Goal: Information Seeking & Learning: Learn about a topic

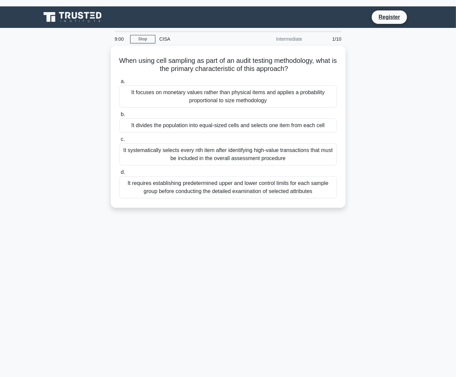
scroll to position [18, 0]
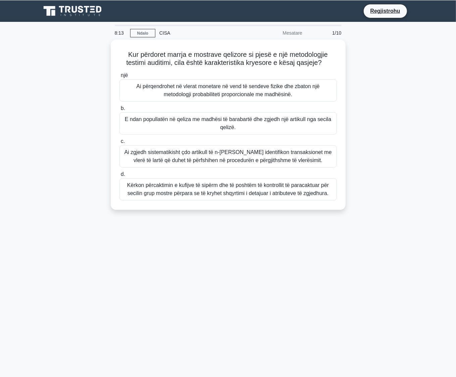
click at [291, 192] on font "Kërkon përcaktimin e kufijve të sipërm dhe të poshtëm të kontrollit të paracakt…" at bounding box center [228, 189] width 202 height 14
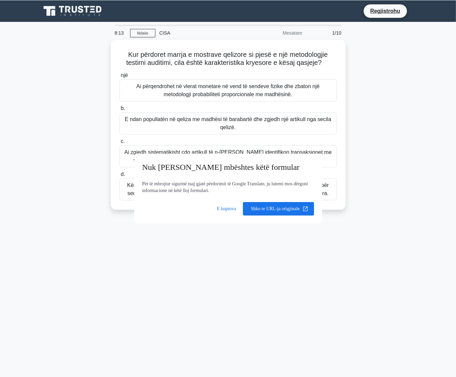
click at [120, 176] on input "d. Kërkon përcaktimin e kufijve të sipërm dhe të poshtëm të kontrollit të parac…" at bounding box center [120, 174] width 0 height 4
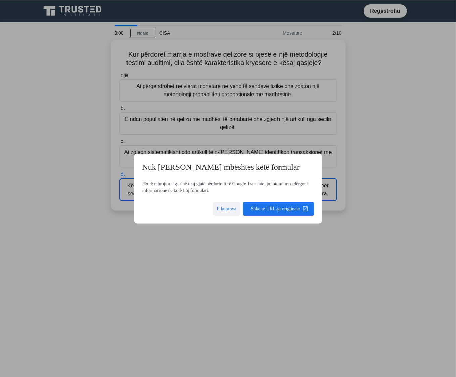
click at [230, 210] on span at bounding box center [226, 209] width 27 height 16
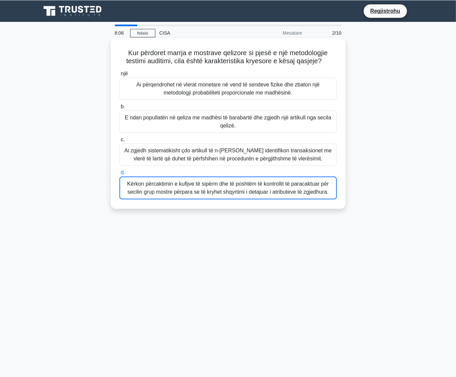
click at [231, 193] on body "Regjistrohu 8:06 Ndalo CISA [GEOGRAPHIC_DATA] 2/10 Kur përdoret marrja e mostra…" at bounding box center [228, 188] width 456 height 377
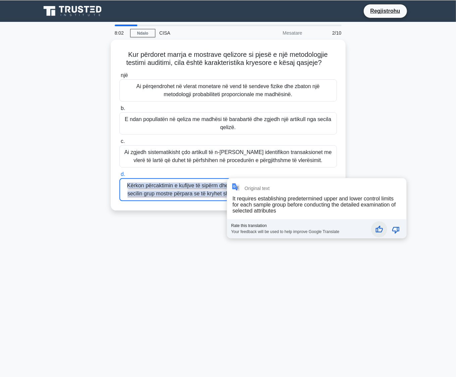
click at [379, 229] on icon "Good translation" at bounding box center [380, 229] width 8 height 8
click at [379, 229] on icon "Good translation" at bounding box center [379, 228] width 7 height 7
click at [379, 224] on button "Good translation" at bounding box center [379, 229] width 16 height 16
click at [425, 170] on main "7:58 Ndalo CISA [GEOGRAPHIC_DATA] 2/10 Kur përdoret marrja e mostrave qelizore …" at bounding box center [228, 199] width 456 height 355
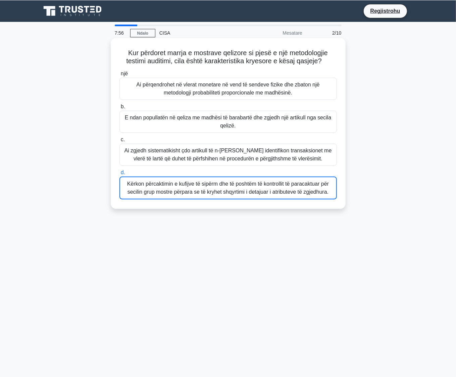
click at [248, 193] on font "Kërkon përcaktimin e kufijve të sipërm dhe të poshtëm të kontrollit të paracakt…" at bounding box center [228, 188] width 202 height 14
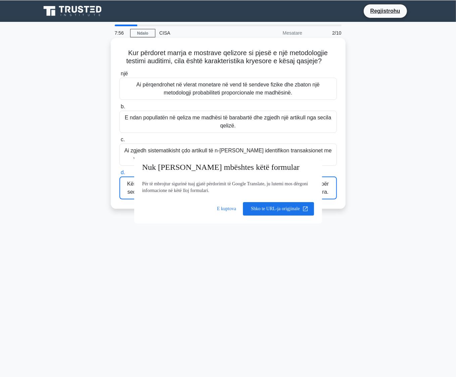
click at [120, 175] on input "d. Kërkon përcaktimin e kufijve të sipërm dhe të poshtëm të kontrollit të parac…" at bounding box center [120, 172] width 0 height 4
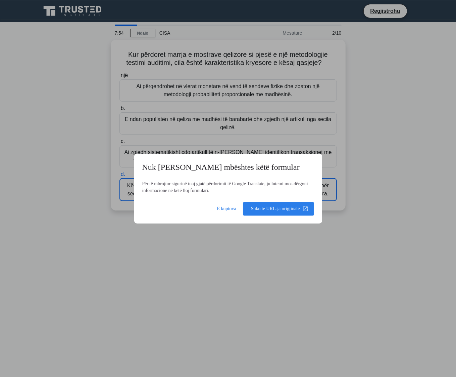
click at [271, 207] on span at bounding box center [278, 209] width 71 height 16
